Goal: Task Accomplishment & Management: Complete application form

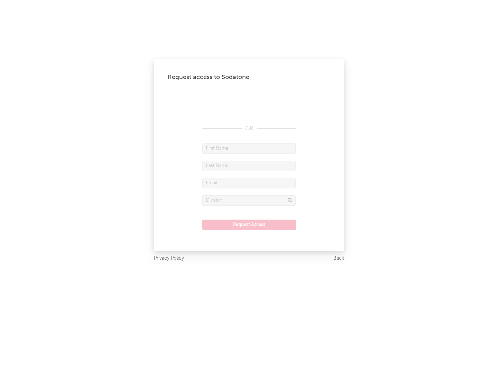
click at [249, 148] on input "text" at bounding box center [248, 148] width 93 height 10
type input "[PERSON_NAME]"
click at [249, 165] on input "text" at bounding box center [248, 166] width 93 height 10
type input "[PERSON_NAME]"
click at [249, 183] on input "text" at bounding box center [248, 183] width 93 height 10
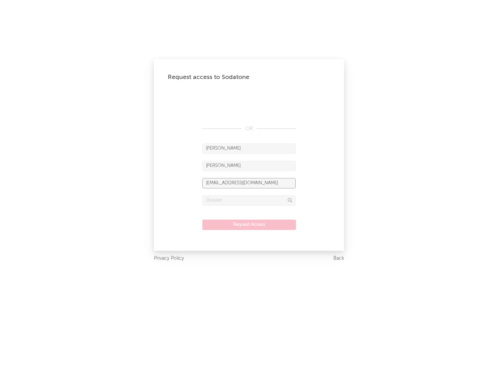
type input "[EMAIL_ADDRESS][DOMAIN_NAME]"
click at [249, 200] on input "text" at bounding box center [248, 200] width 93 height 10
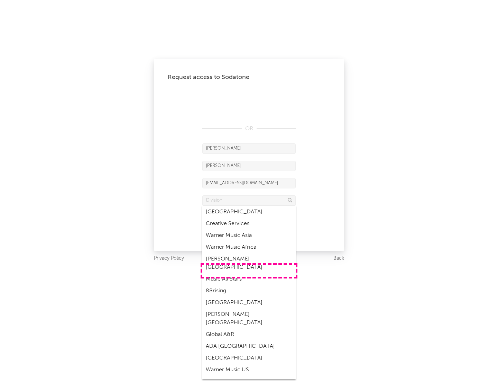
click at [249, 273] on div "Music All Stars" at bounding box center [248, 279] width 93 height 12
type input "Music All Stars"
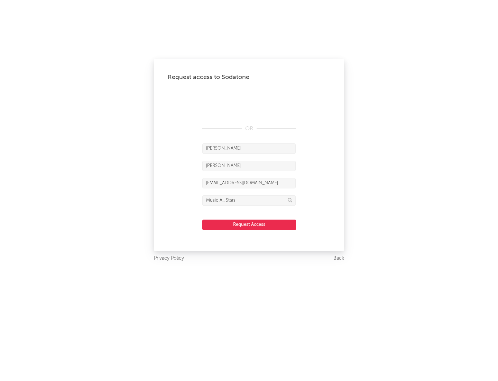
click at [249, 224] on button "Request Access" at bounding box center [249, 224] width 94 height 10
